Goal: Task Accomplishment & Management: Manage account settings

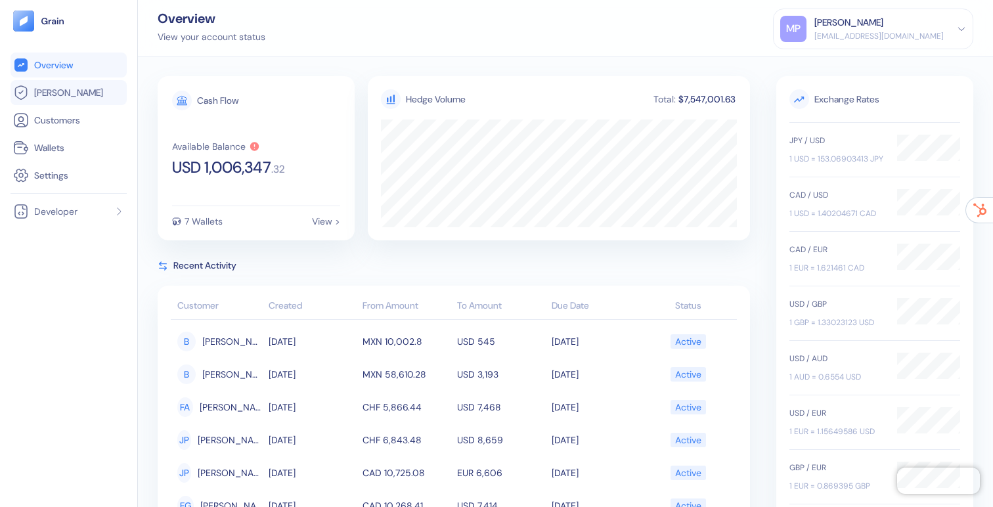
click at [83, 91] on link "[PERSON_NAME]" at bounding box center [68, 93] width 111 height 16
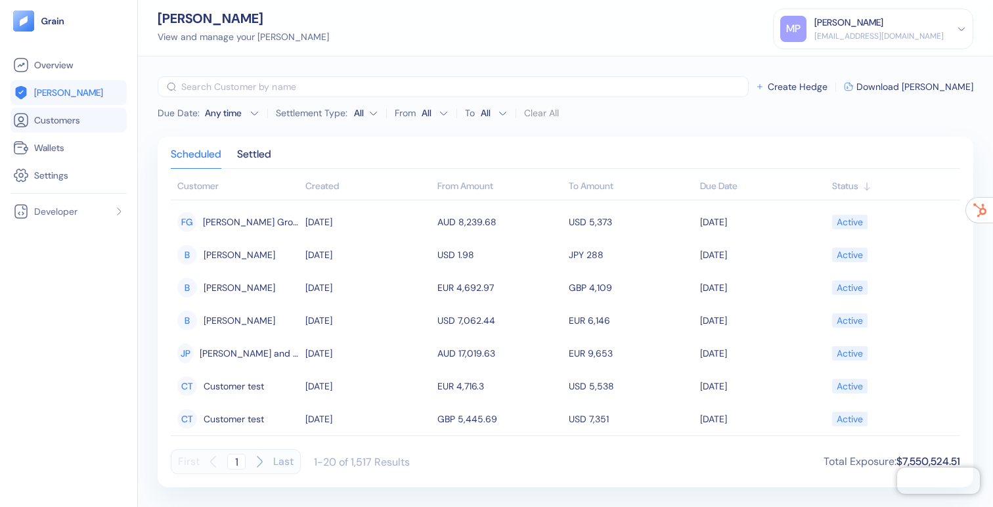
click at [79, 123] on span "Customers" at bounding box center [57, 120] width 46 height 13
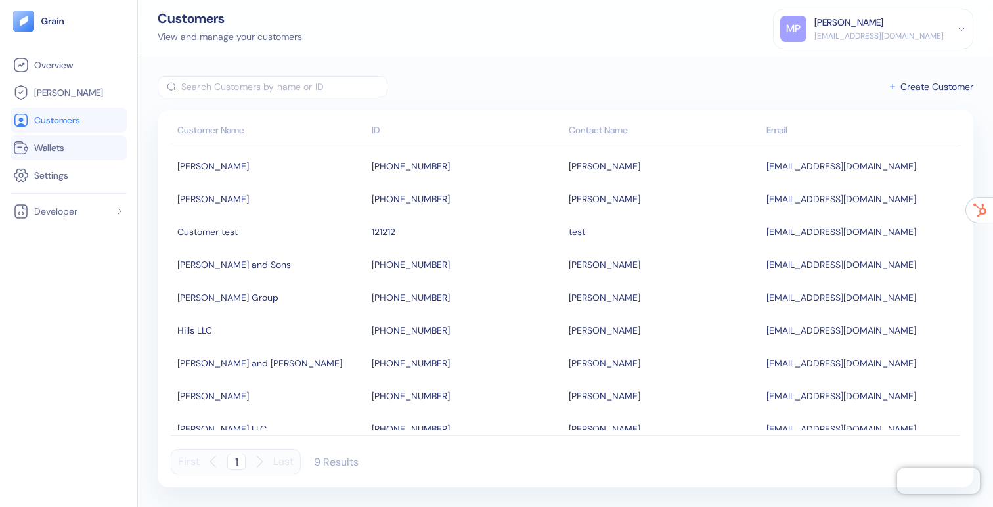
click at [58, 142] on span "Wallets" at bounding box center [49, 147] width 30 height 13
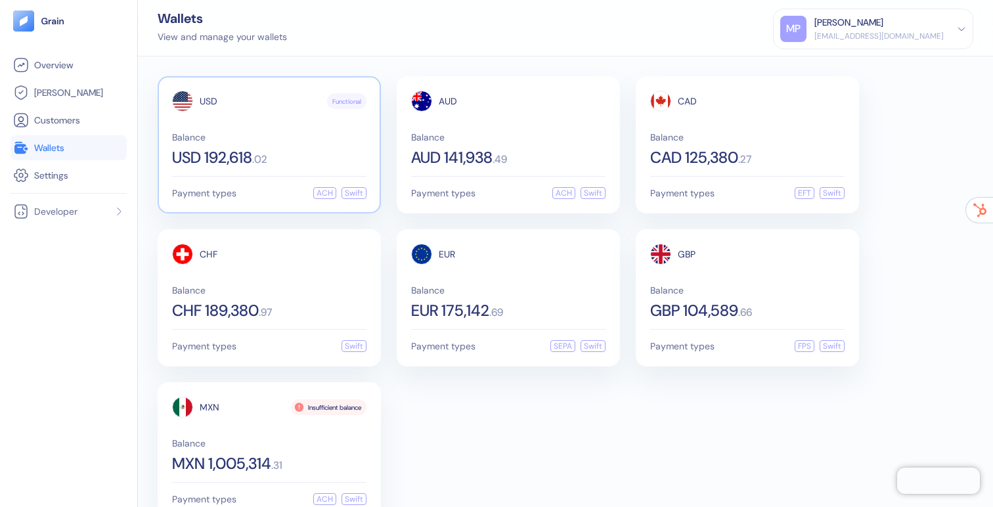
click at [289, 162] on div "USD 192,618 . 02" at bounding box center [269, 158] width 194 height 16
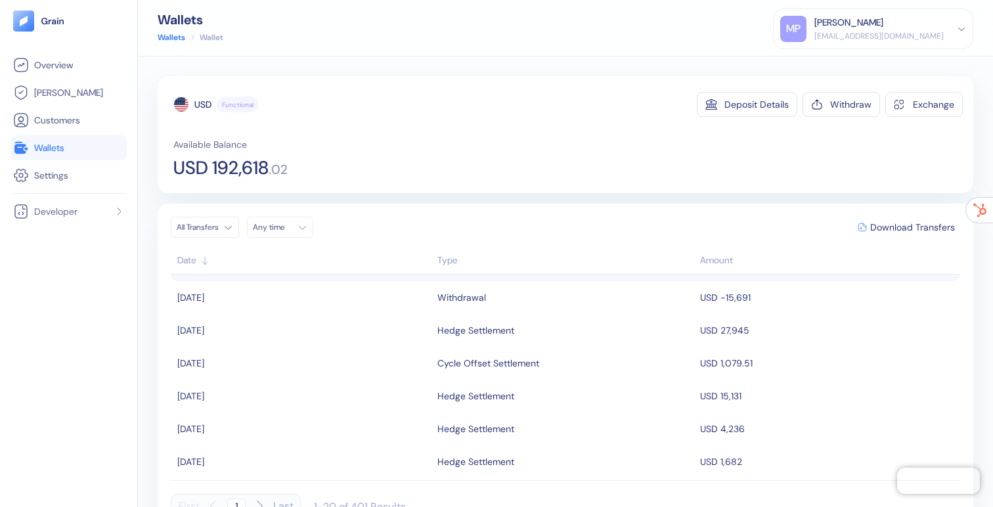
scroll to position [142, 0]
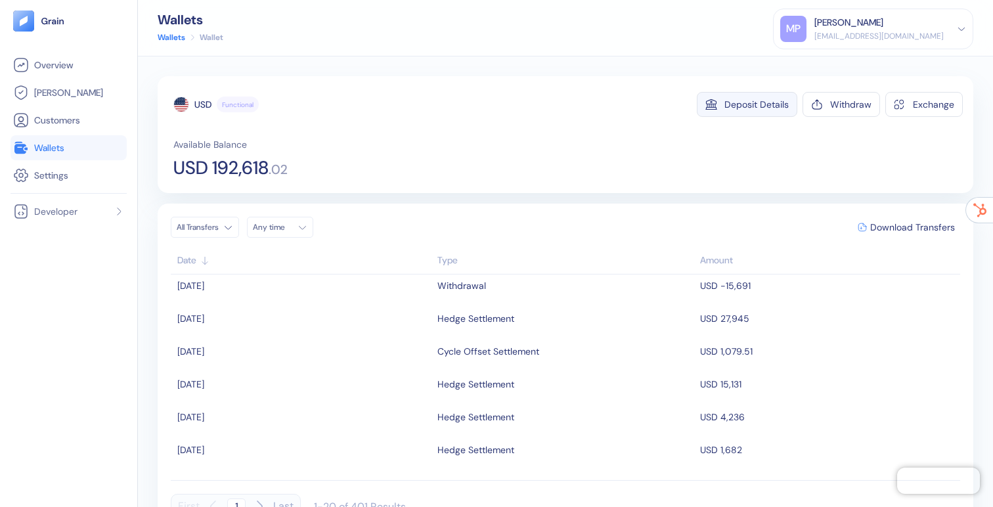
click at [737, 94] on button "Deposit Details" at bounding box center [747, 104] width 100 height 25
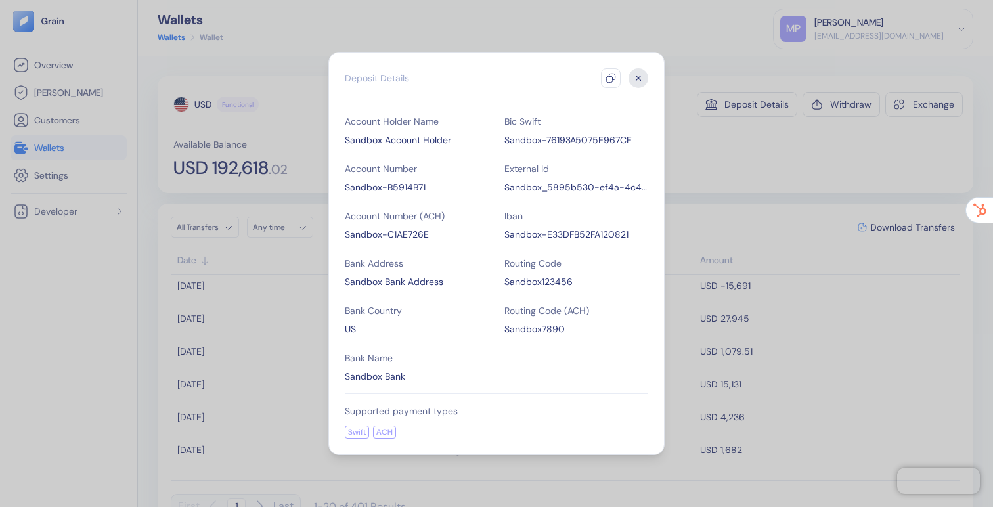
click at [635, 74] on icon "button" at bounding box center [638, 78] width 20 height 20
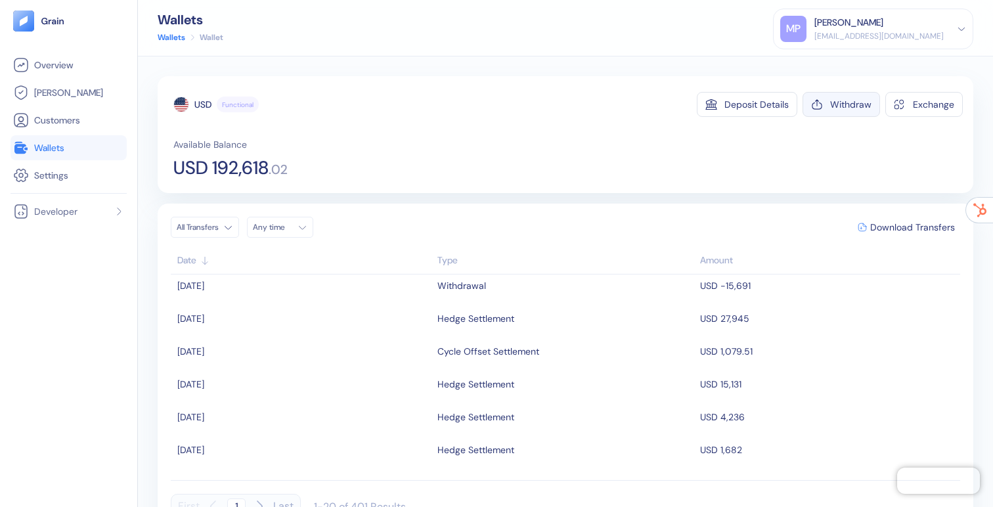
click at [831, 107] on div "Withdraw" at bounding box center [850, 104] width 41 height 9
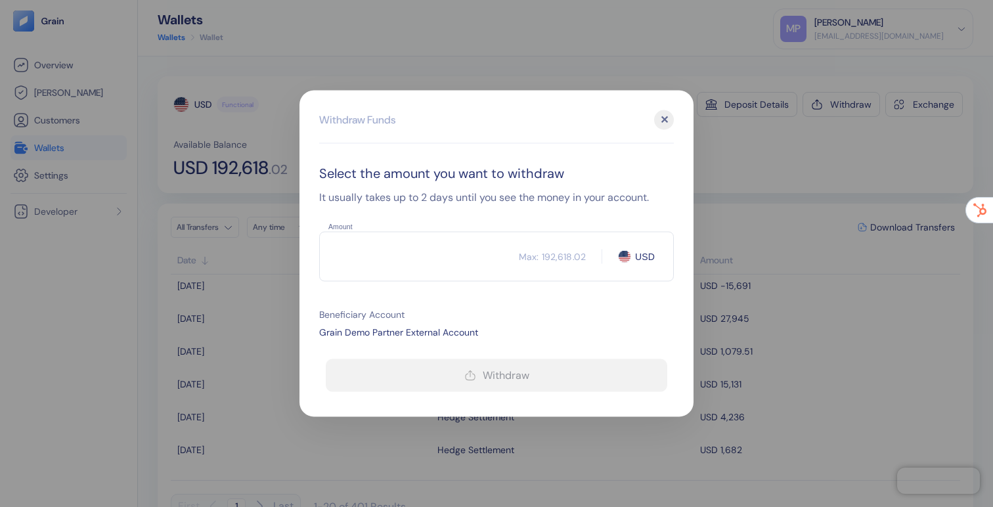
click at [394, 243] on input "Amount" at bounding box center [419, 256] width 200 height 33
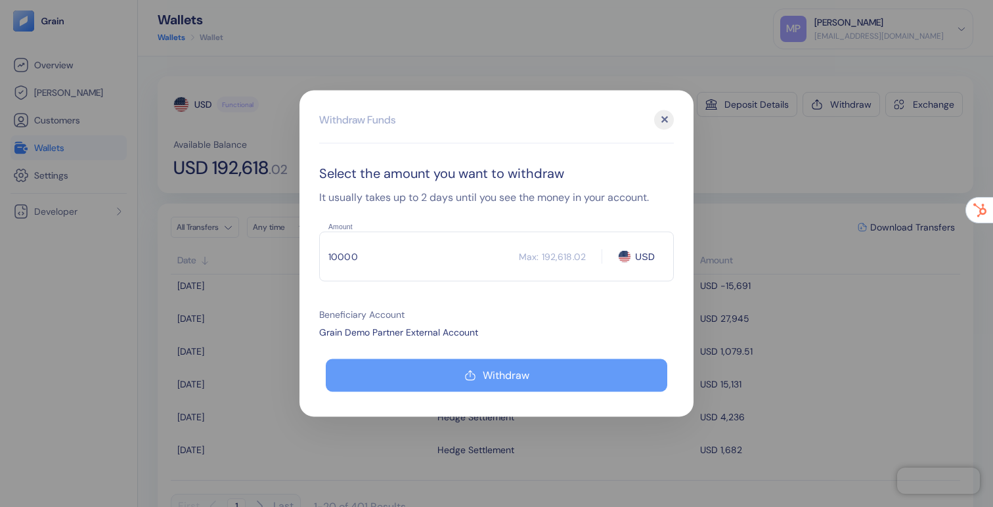
type input "10000"
click at [467, 376] on icon "button" at bounding box center [470, 376] width 12 height 16
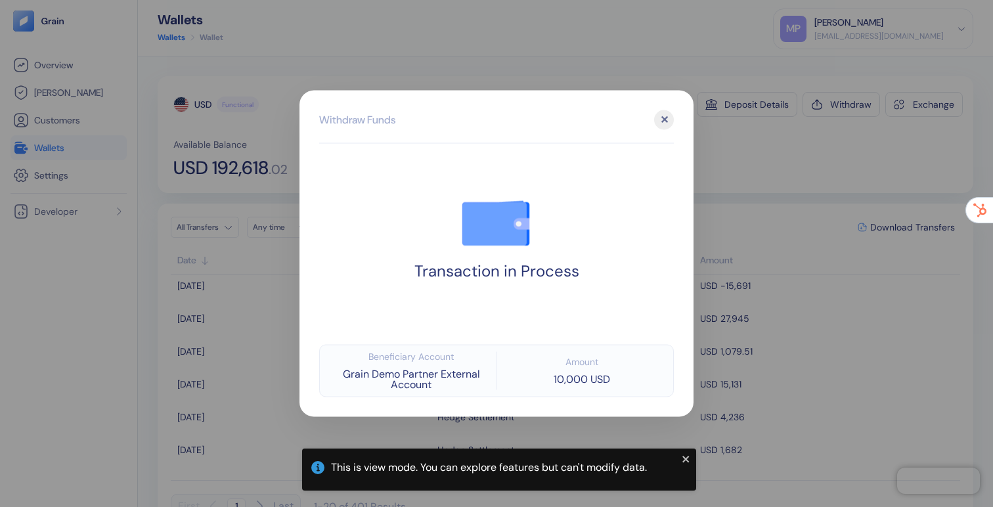
click at [664, 119] on div "✕" at bounding box center [664, 120] width 20 height 20
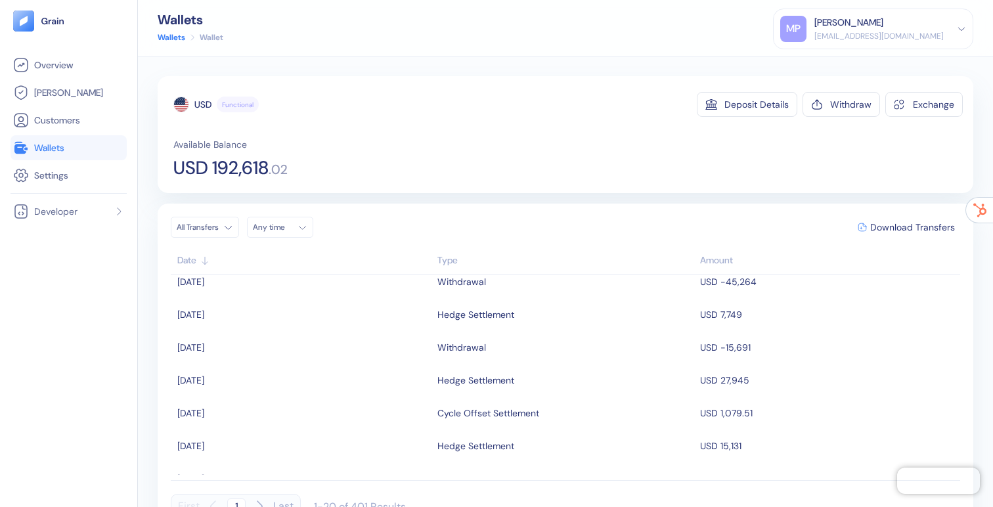
scroll to position [0, 0]
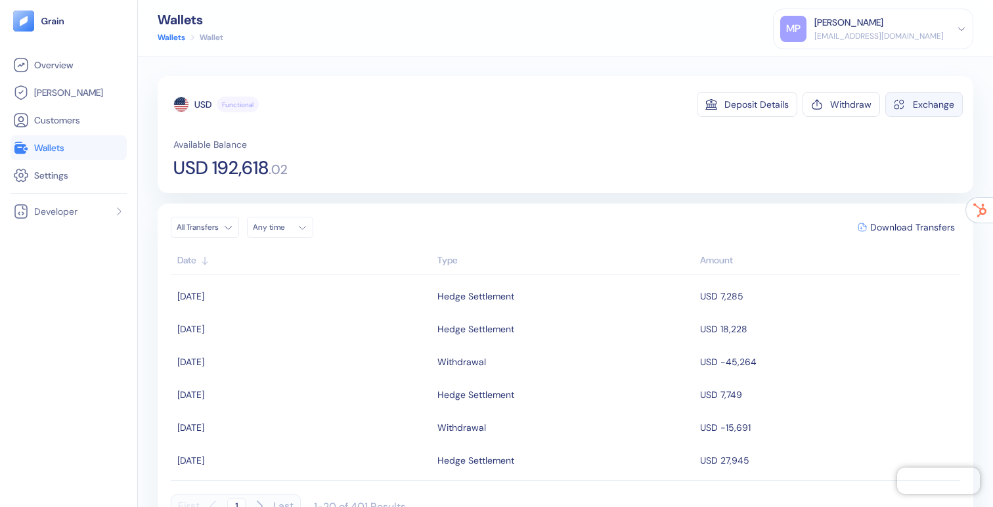
click at [911, 99] on button "Exchange" at bounding box center [923, 104] width 77 height 25
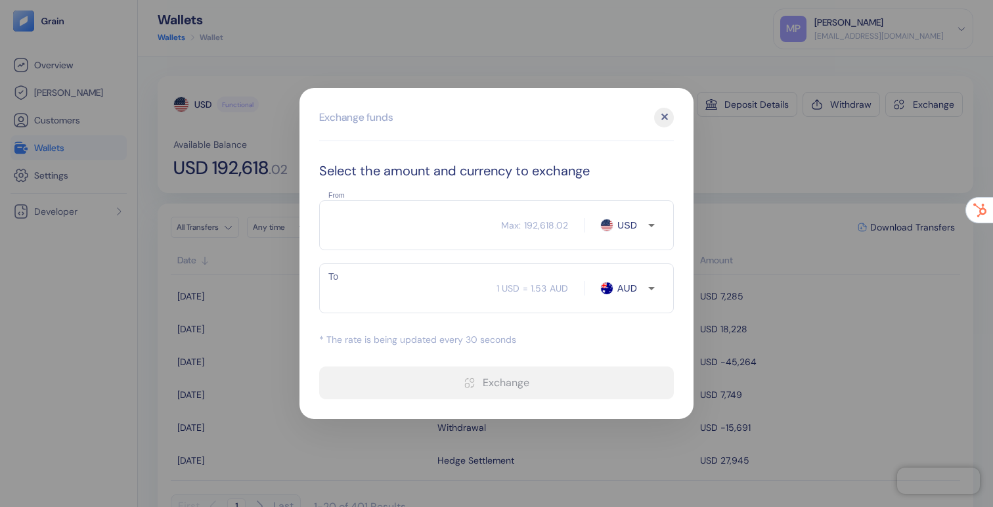
click at [464, 213] on input "From" at bounding box center [410, 225] width 182 height 33
click at [664, 116] on div "✕" at bounding box center [664, 118] width 20 height 20
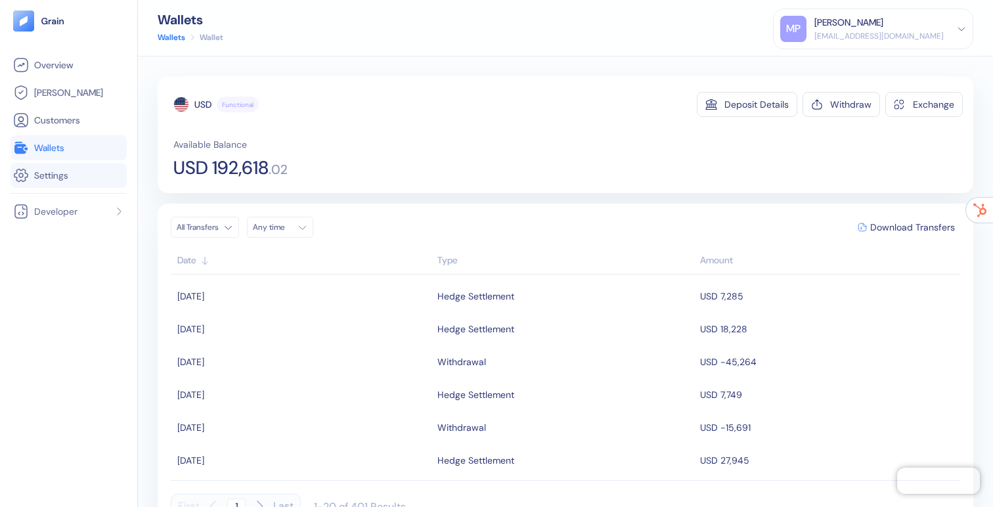
click at [58, 173] on span "Settings" at bounding box center [51, 175] width 34 height 13
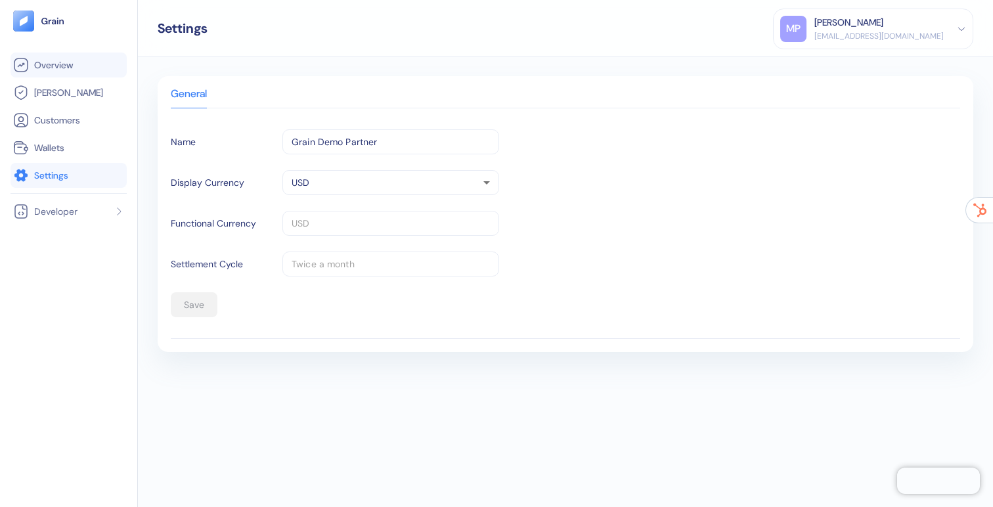
click at [53, 62] on span "Overview" at bounding box center [53, 64] width 39 height 13
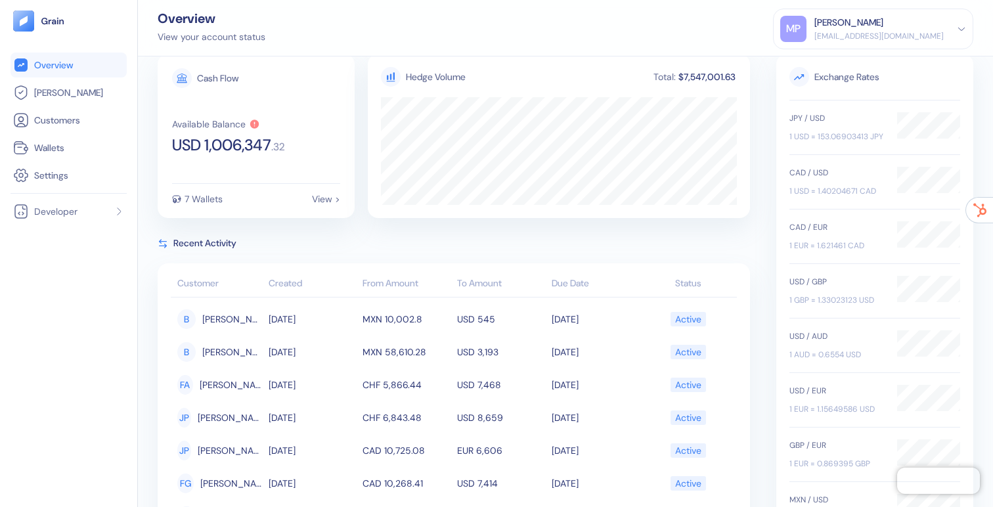
scroll to position [29, 0]
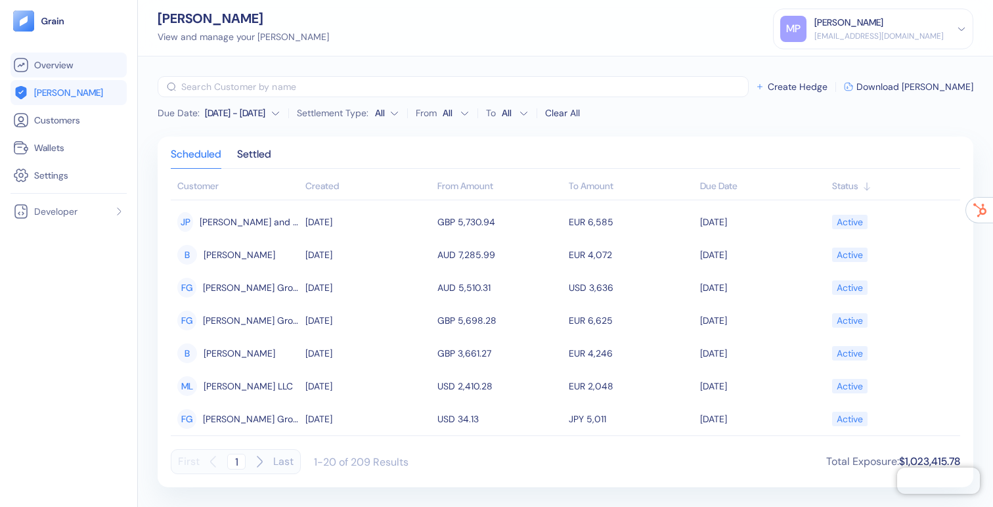
click at [41, 64] on span "Overview" at bounding box center [53, 64] width 39 height 13
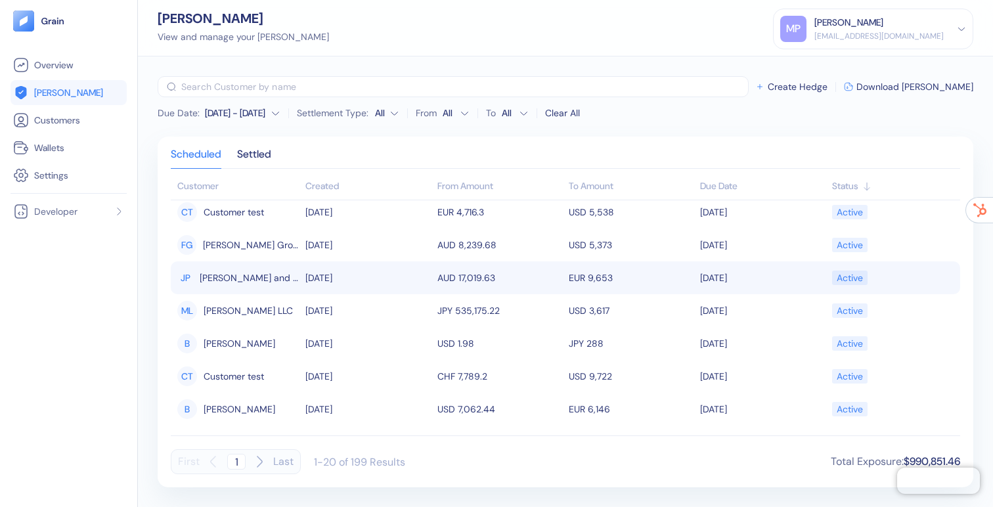
scroll to position [92, 0]
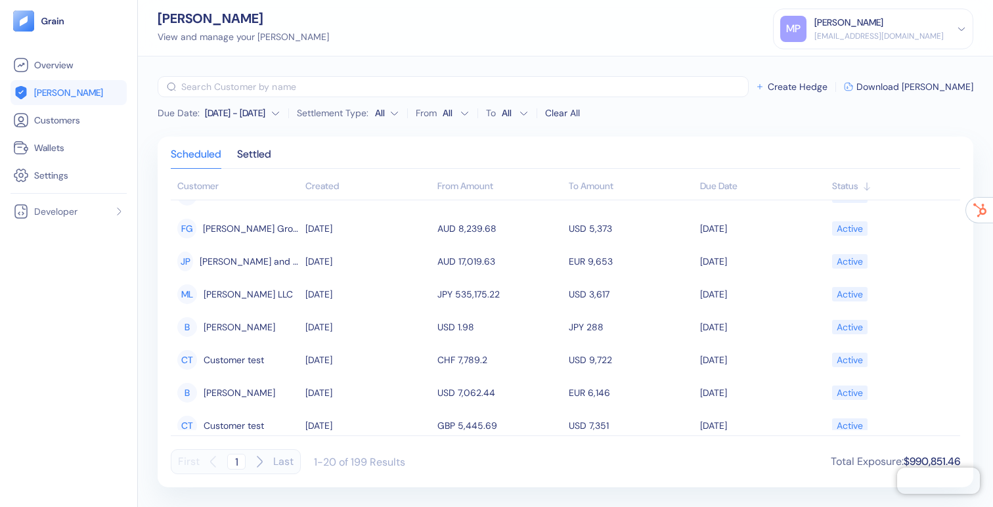
click at [927, 22] on div "[PERSON_NAME]" at bounding box center [878, 23] width 129 height 14
click at [888, 60] on div "Sign Out" at bounding box center [873, 62] width 186 height 22
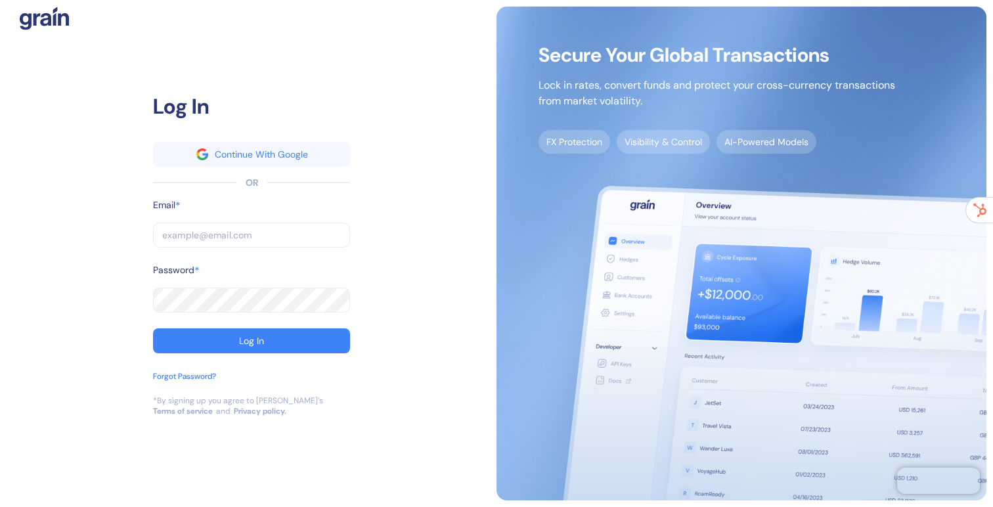
click at [292, 232] on input "text" at bounding box center [251, 235] width 197 height 25
click at [244, 239] on input "text" at bounding box center [251, 235] width 197 height 25
click at [257, 228] on input "text" at bounding box center [251, 235] width 197 height 25
click at [0, 506] on com-1password-button at bounding box center [0, 507] width 0 height 0
type input "[EMAIL_ADDRESS][DOMAIN_NAME]"
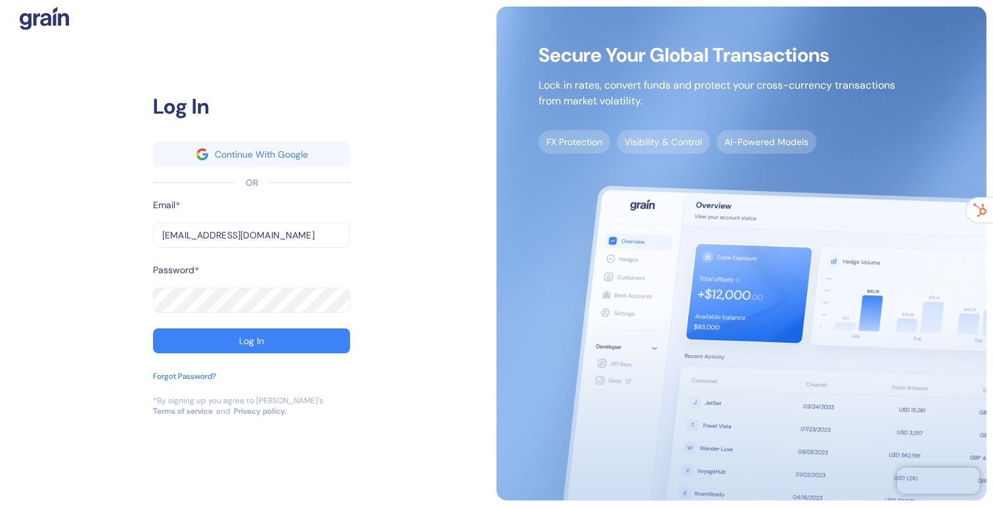
type input "[EMAIL_ADDRESS][DOMAIN_NAME]"
